Goal: Check status: Check status

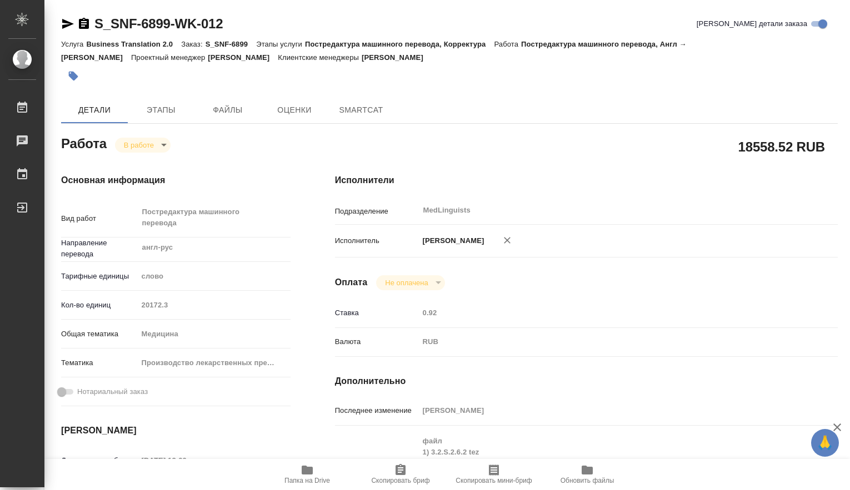
type textarea "x"
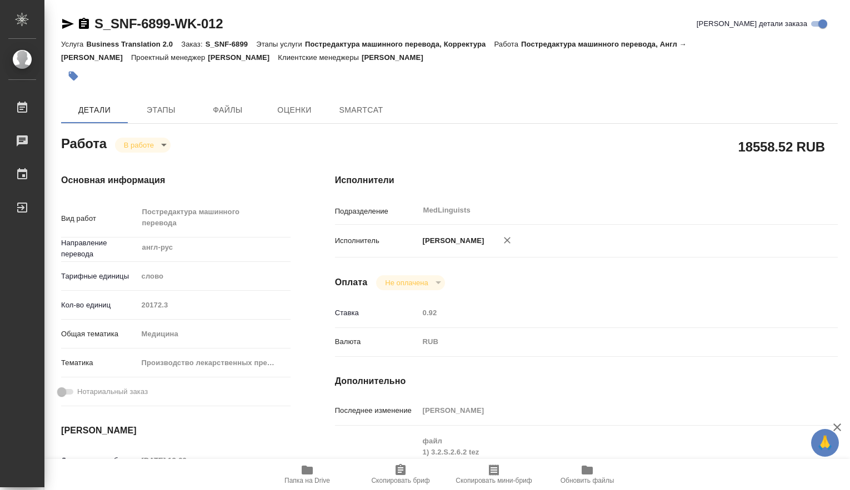
type textarea "x"
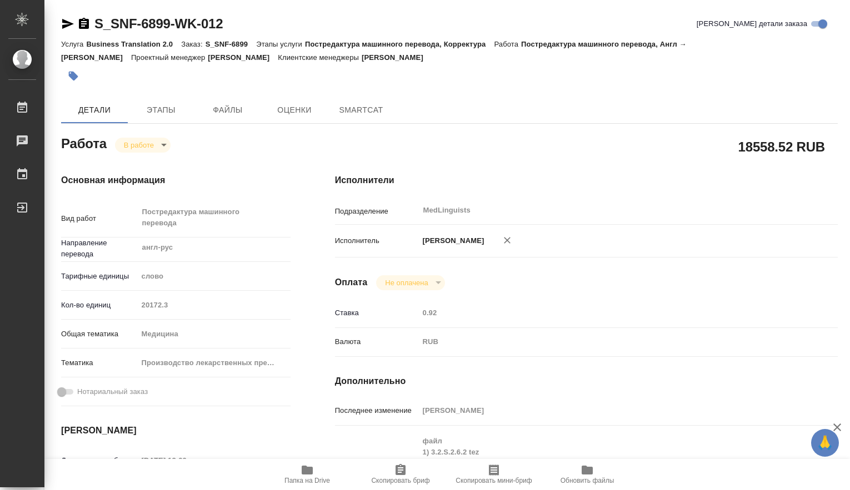
scroll to position [185, 0]
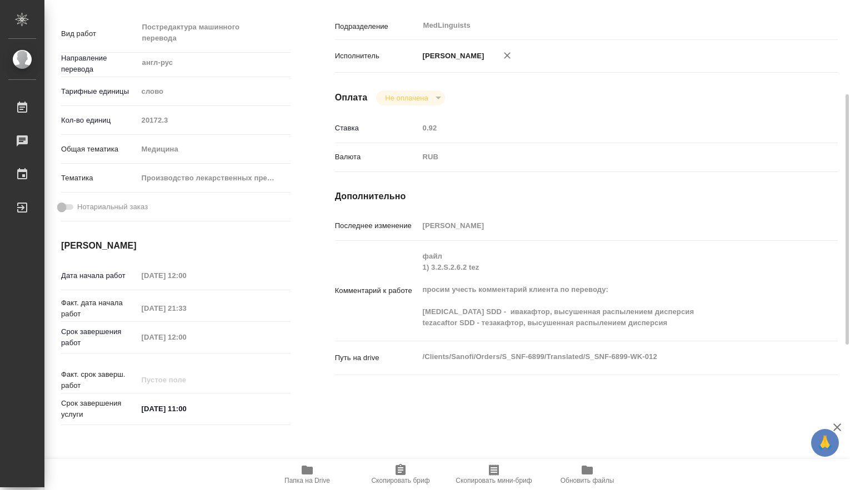
type textarea "x"
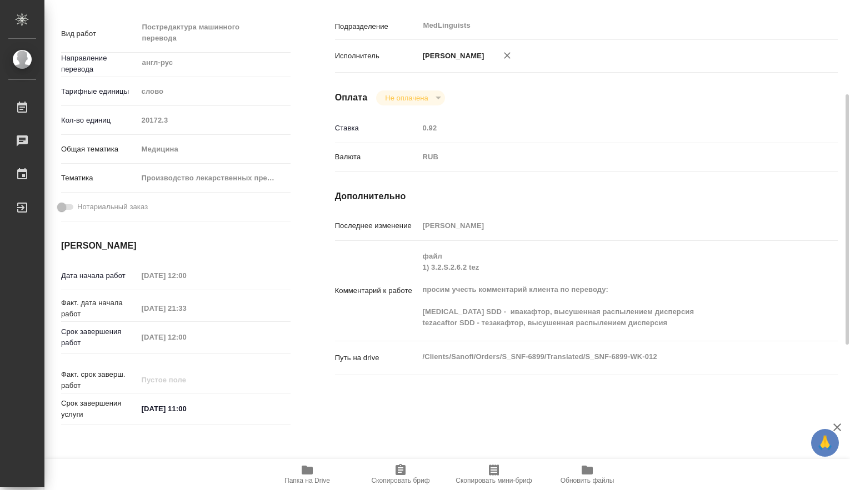
type textarea "x"
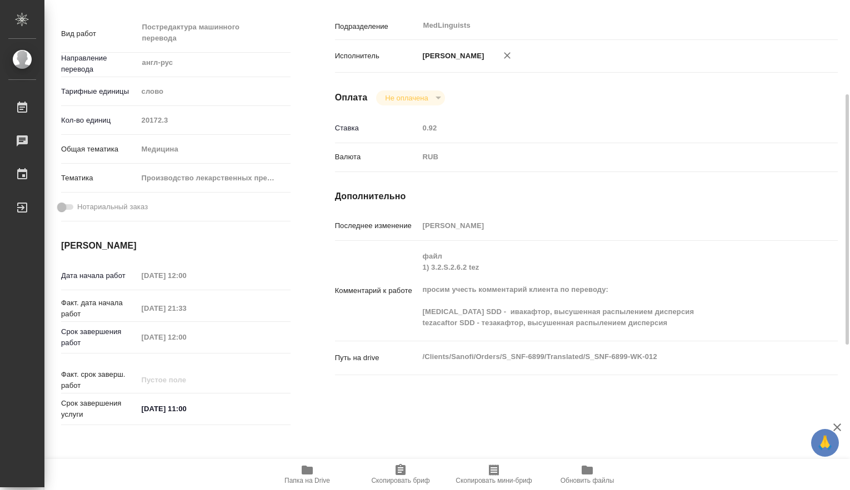
drag, startPoint x: 305, startPoint y: 466, endPoint x: 627, endPoint y: 391, distance: 331.2
click at [636, 397] on div "Работа В работе inProgress 18558.52 RUB Основная информация Вид работ Постредак…" at bounding box center [449, 352] width 776 height 808
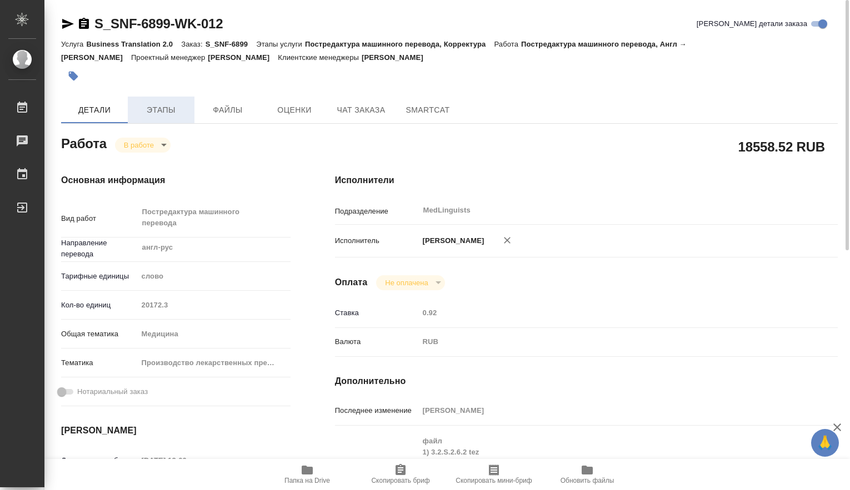
click at [169, 114] on span "Этапы" at bounding box center [160, 110] width 53 height 14
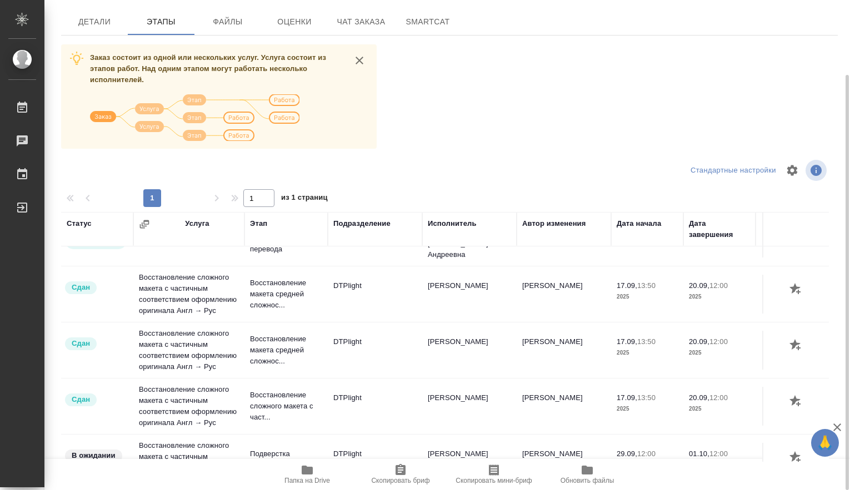
scroll to position [393, 0]
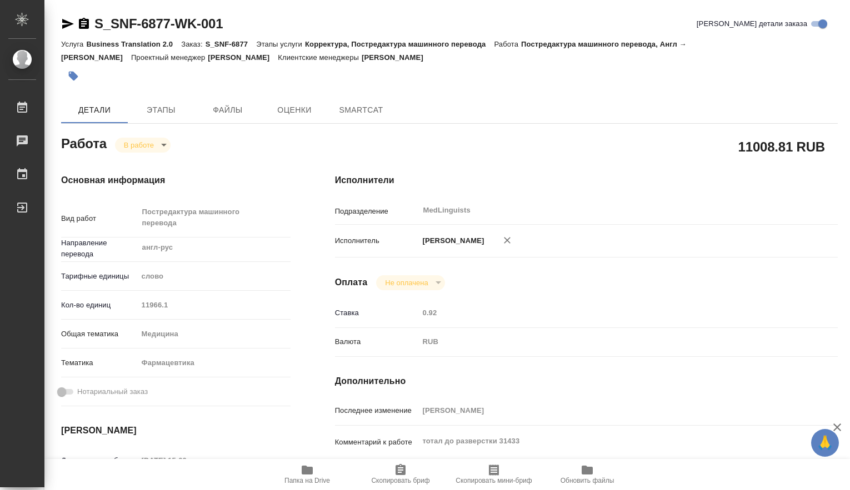
type textarea "x"
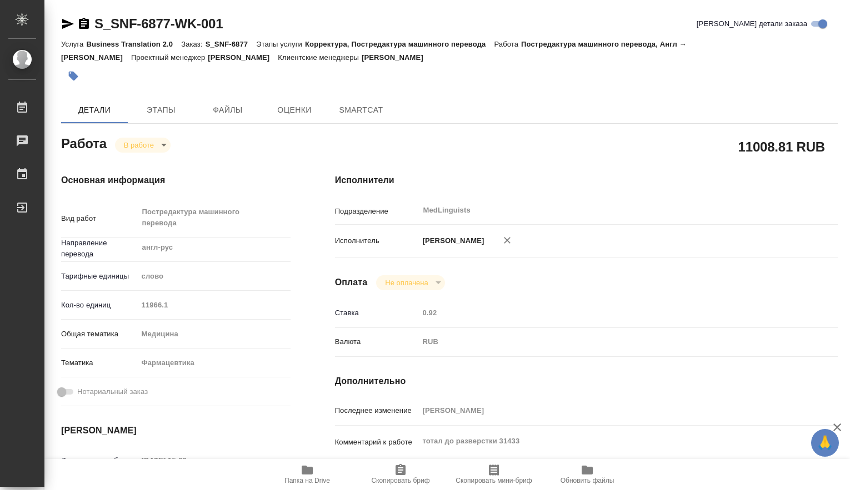
type textarea "x"
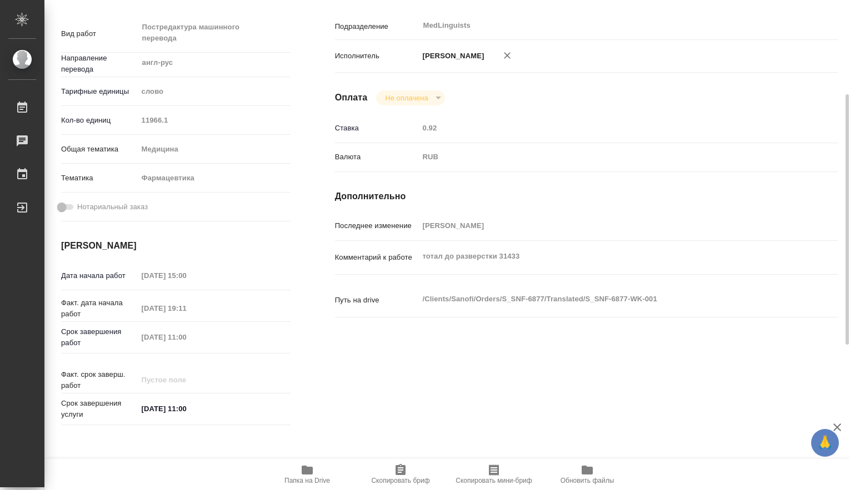
scroll to position [468, 0]
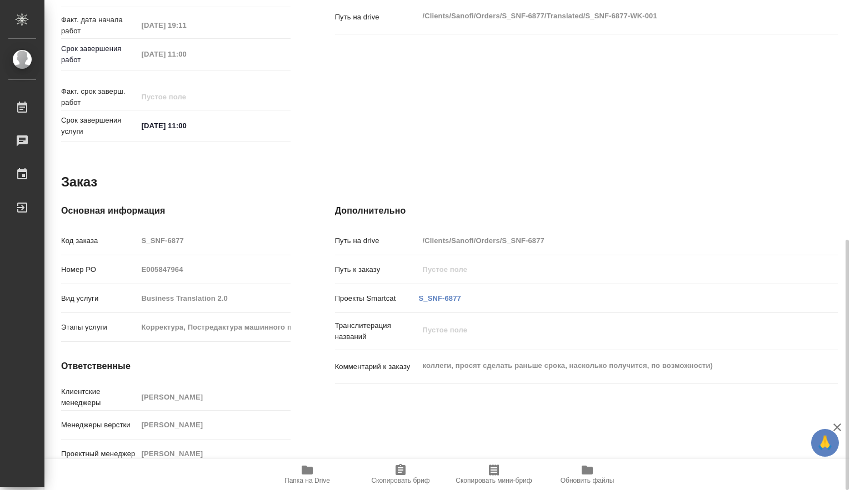
type textarea "x"
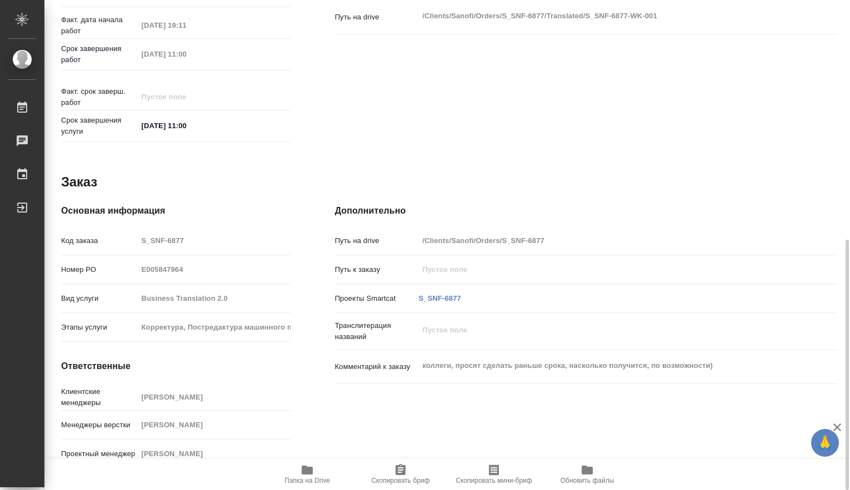
type textarea "x"
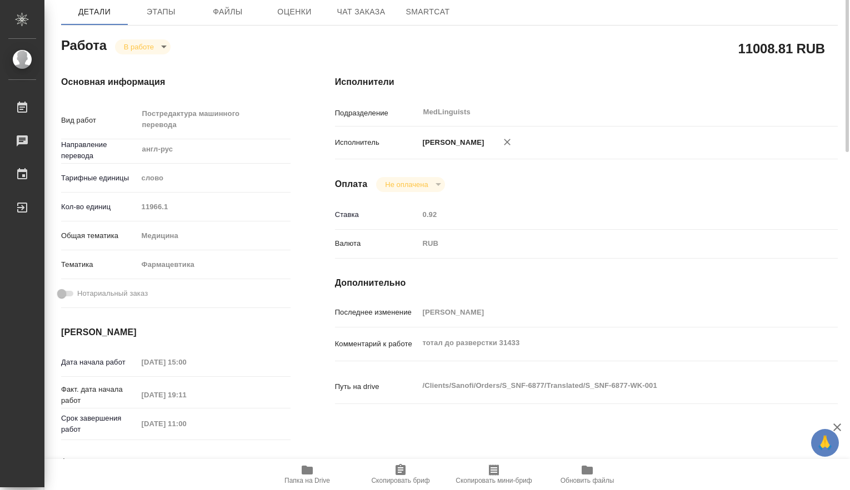
scroll to position [0, 0]
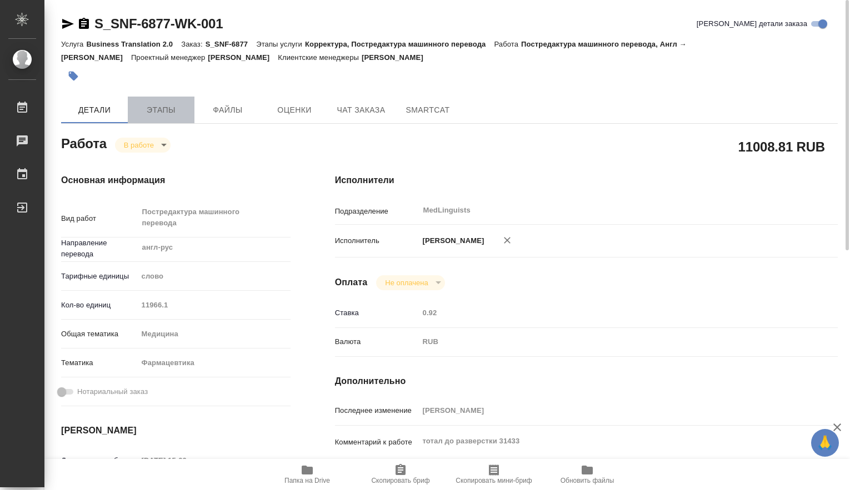
click at [163, 103] on span "Этапы" at bounding box center [160, 110] width 53 height 14
